Goal: Navigation & Orientation: Find specific page/section

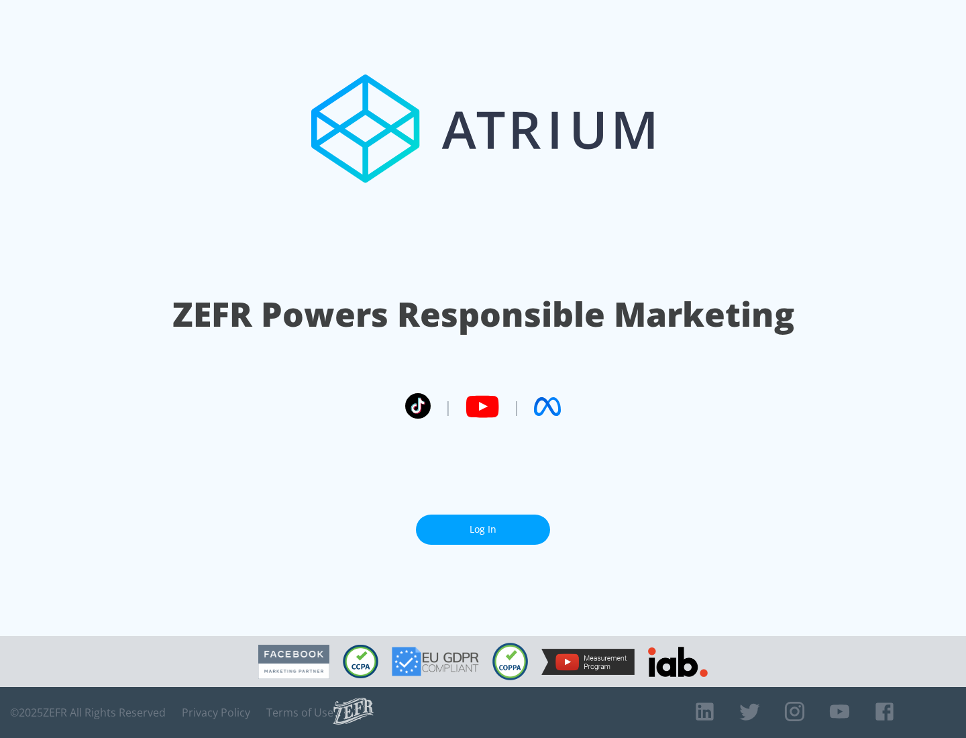
click at [483, 530] on link "Log In" at bounding box center [483, 530] width 134 height 30
